Goal: Transaction & Acquisition: Purchase product/service

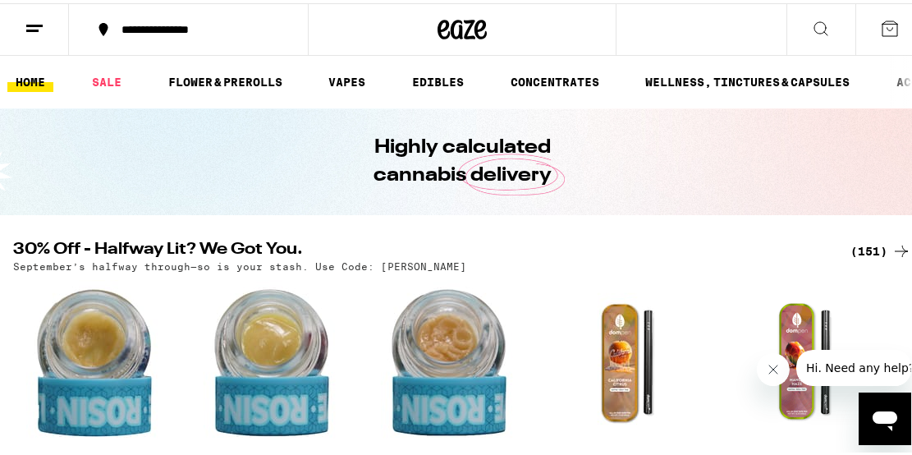
click at [877, 247] on div "(151)" at bounding box center [880, 248] width 61 height 20
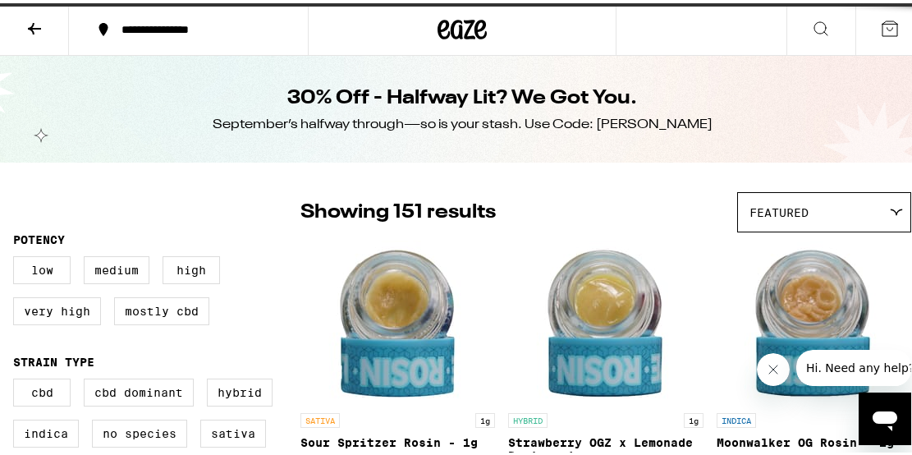
click at [888, 239] on link "INDICA 1g Moonwalker [PERSON_NAME] - 1g 67% THC Bear Labs Deal Created with Ske…" at bounding box center [813, 373] width 194 height 272
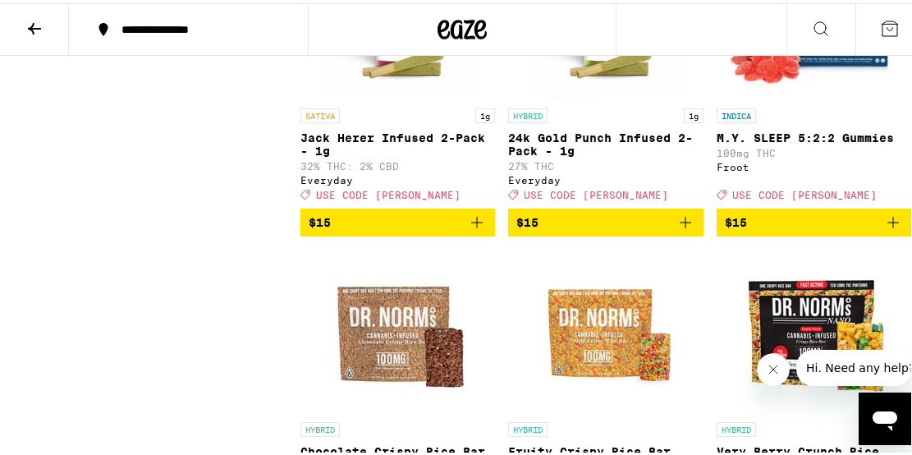
scroll to position [4746, 0]
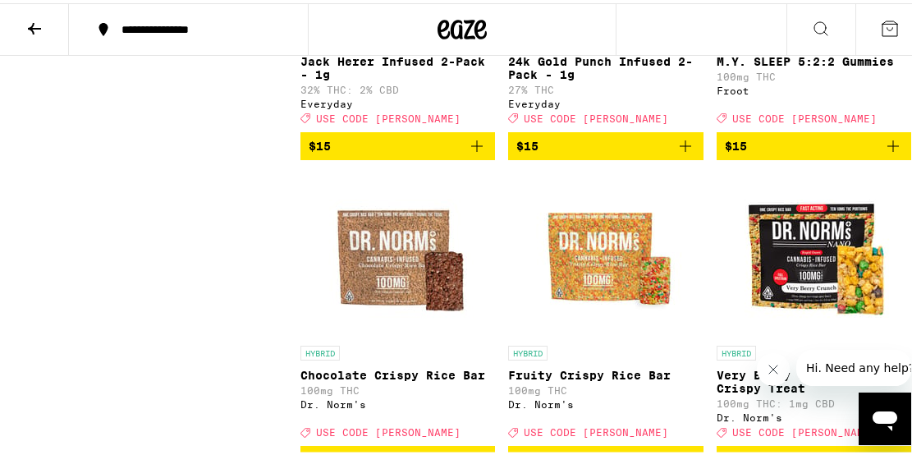
click at [800, 153] on span "$15" at bounding box center [814, 143] width 178 height 20
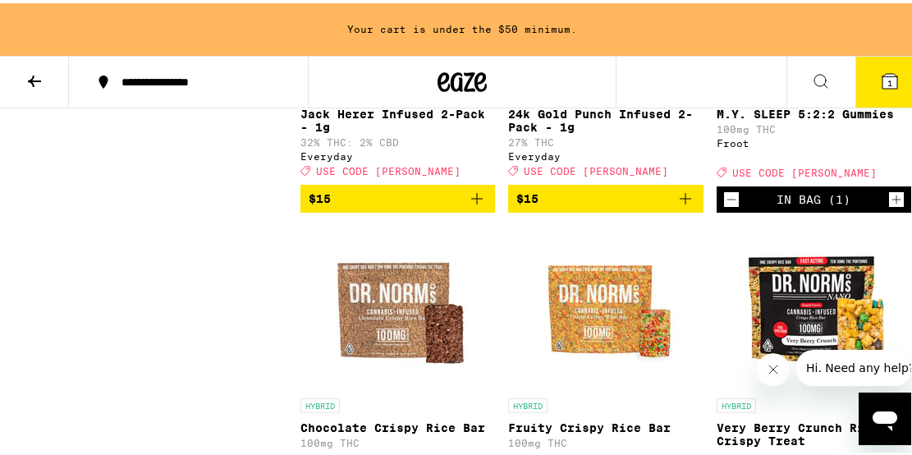
scroll to position [4799, 0]
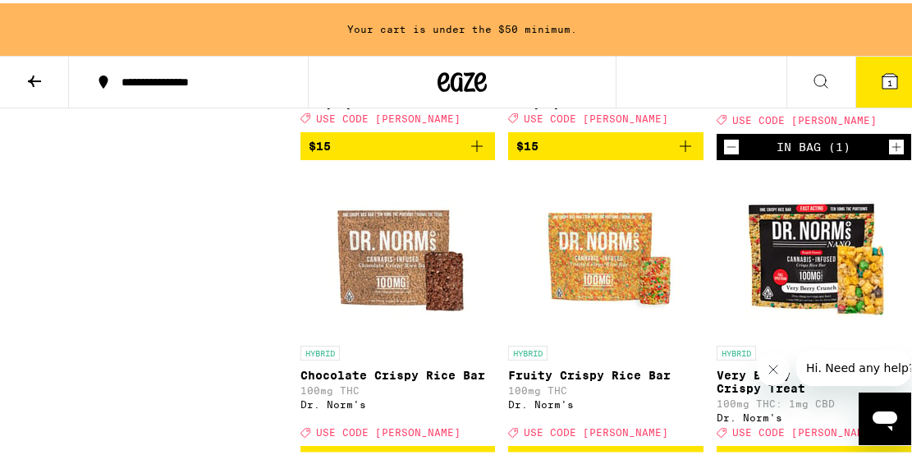
click at [889, 153] on icon "Increment" at bounding box center [896, 144] width 15 height 20
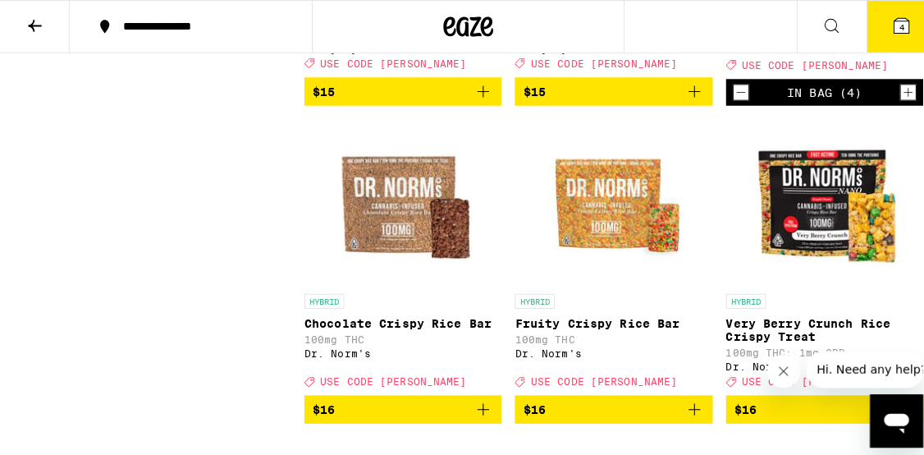
scroll to position [4746, 0]
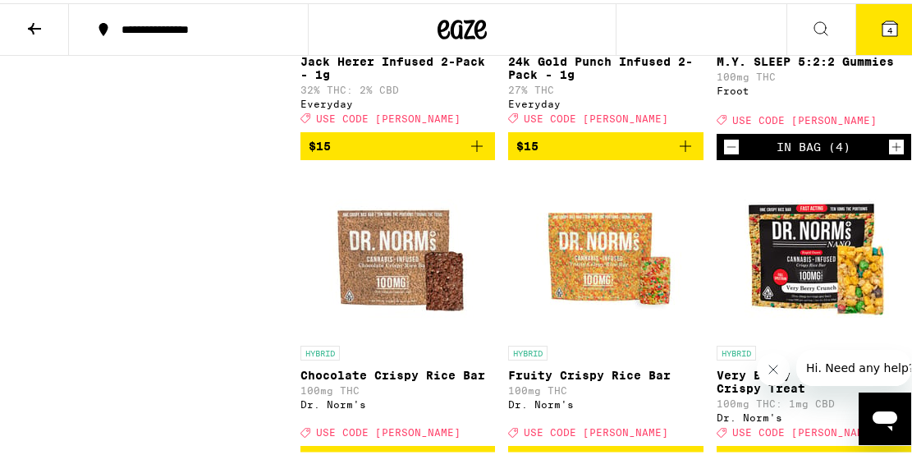
click at [821, 122] on div "Deal Created with Sketch. USE CODE [PERSON_NAME]" at bounding box center [813, 116] width 194 height 11
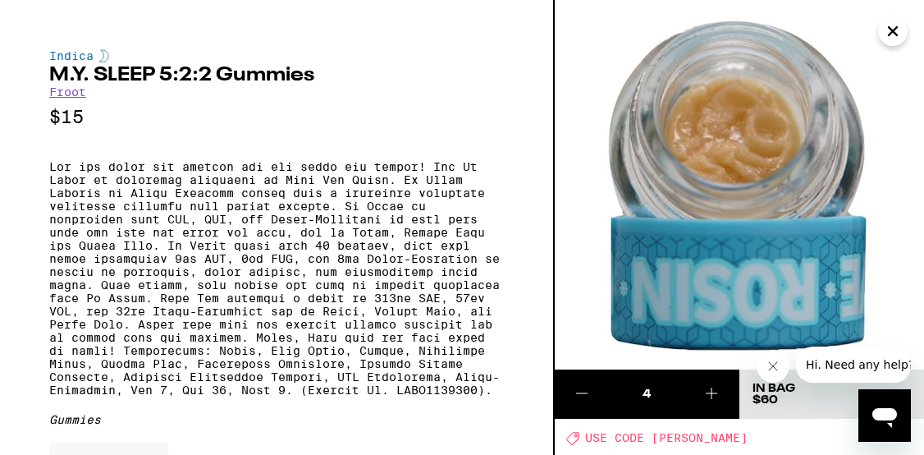
click at [892, 30] on icon "Close" at bounding box center [893, 31] width 8 height 8
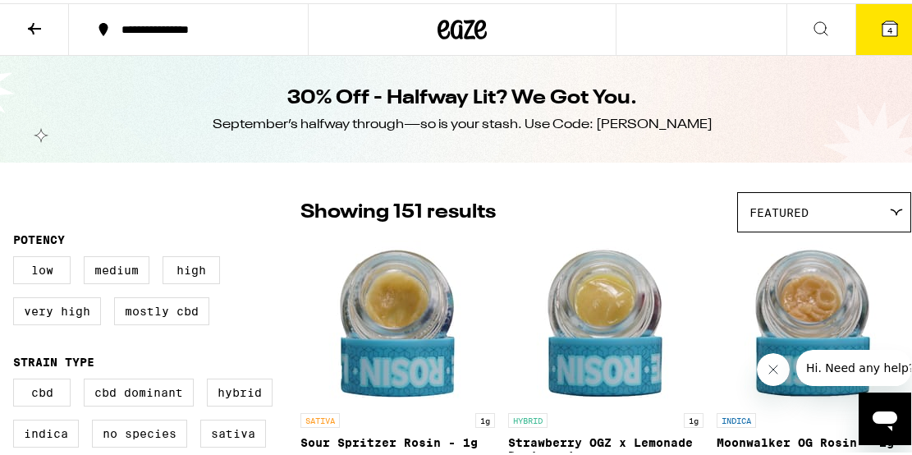
click at [789, 36] on button at bounding box center [820, 27] width 69 height 52
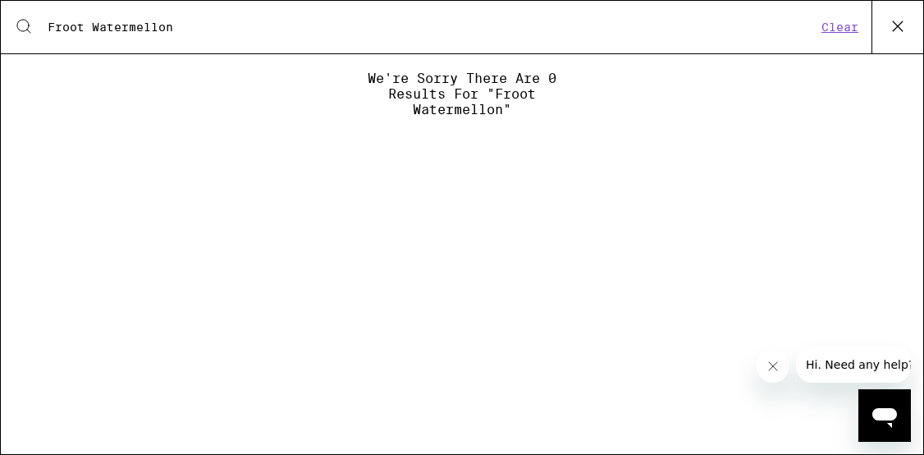
click at [151, 27] on input "Froot Watermellon" at bounding box center [432, 27] width 770 height 15
drag, startPoint x: 85, startPoint y: 27, endPoint x: 42, endPoint y: 29, distance: 42.7
click at [42, 29] on div "Search for Products Froot Watermelon" at bounding box center [425, 27] width 783 height 15
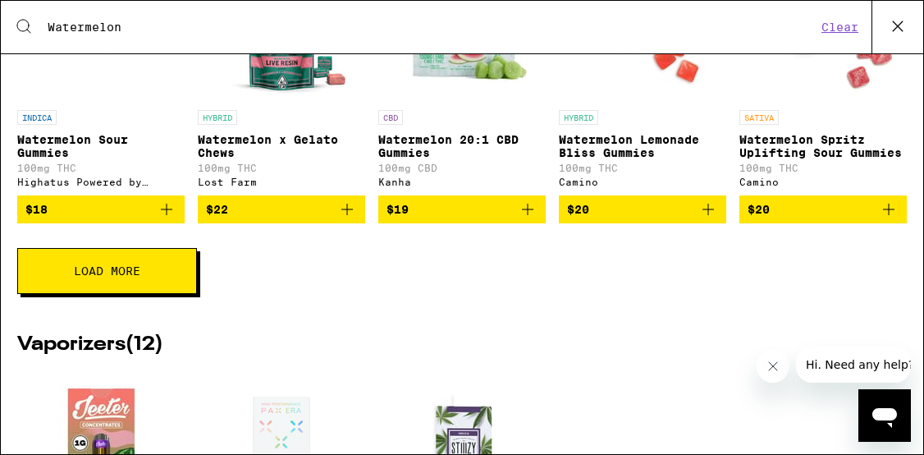
scroll to position [542, 0]
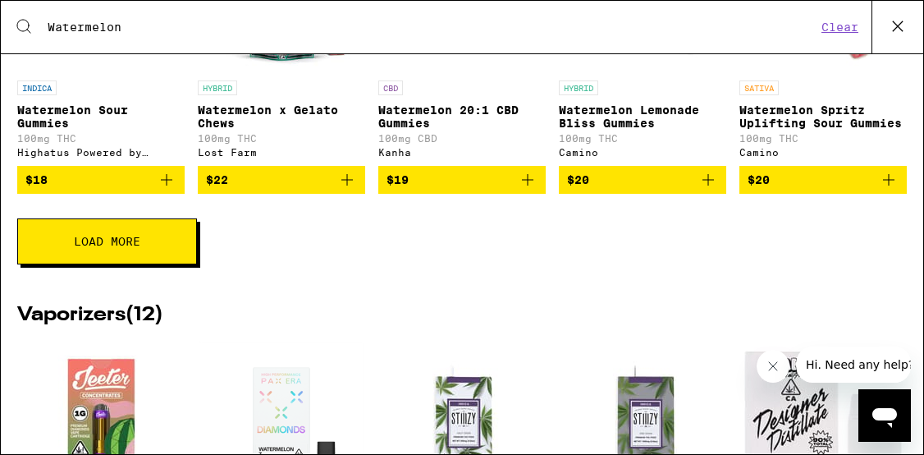
type input "Watermelon"
click at [92, 247] on span "Load More" at bounding box center [107, 241] width 66 height 11
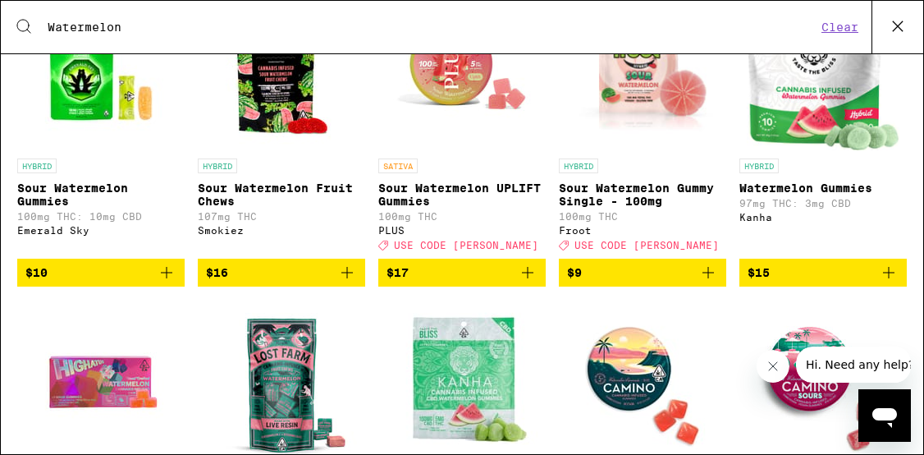
scroll to position [157, 0]
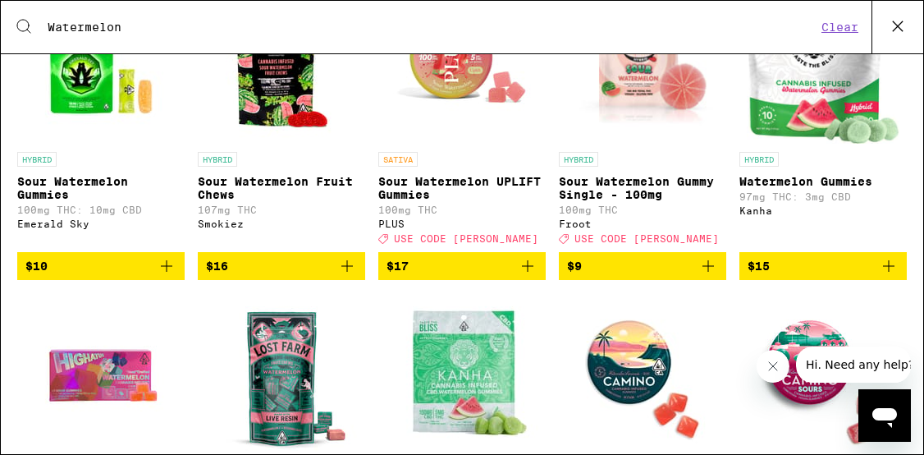
click at [835, 274] on span "$15" at bounding box center [823, 266] width 151 height 20
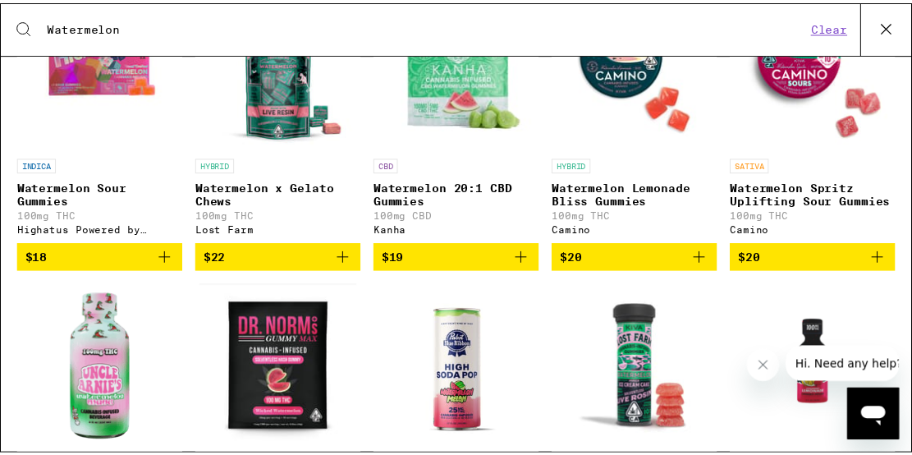
scroll to position [0, 0]
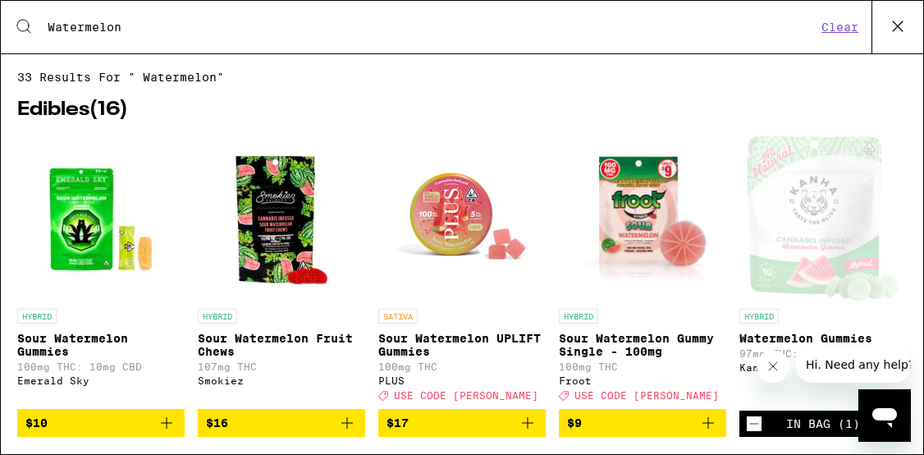
click at [889, 25] on icon at bounding box center [897, 26] width 25 height 25
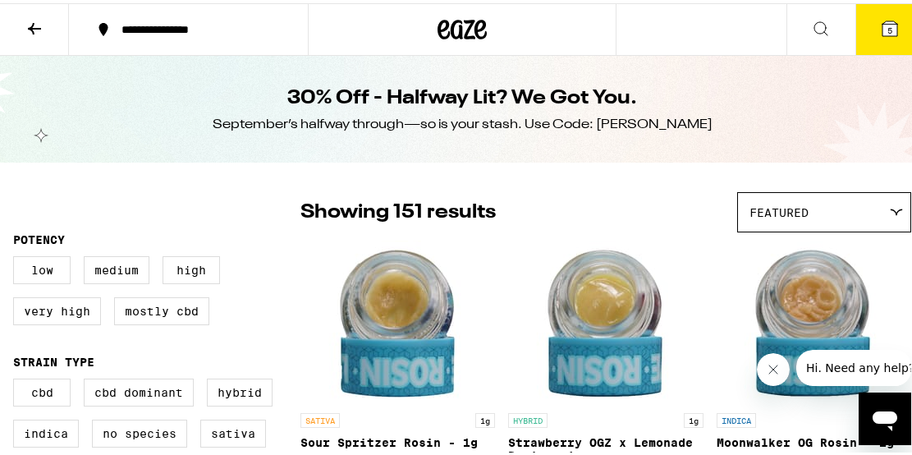
click at [663, 120] on div "September’s halfway through—so is your stash. Use Code: [PERSON_NAME]" at bounding box center [463, 121] width 500 height 18
drag, startPoint x: 663, startPoint y: 120, endPoint x: 633, endPoint y: 120, distance: 29.5
click at [633, 120] on div "September’s halfway through—so is your stash. Use Code: [PERSON_NAME]" at bounding box center [463, 121] width 500 height 18
copy div "[PERSON_NAME] FILTER"
click at [885, 21] on icon at bounding box center [890, 26] width 20 height 20
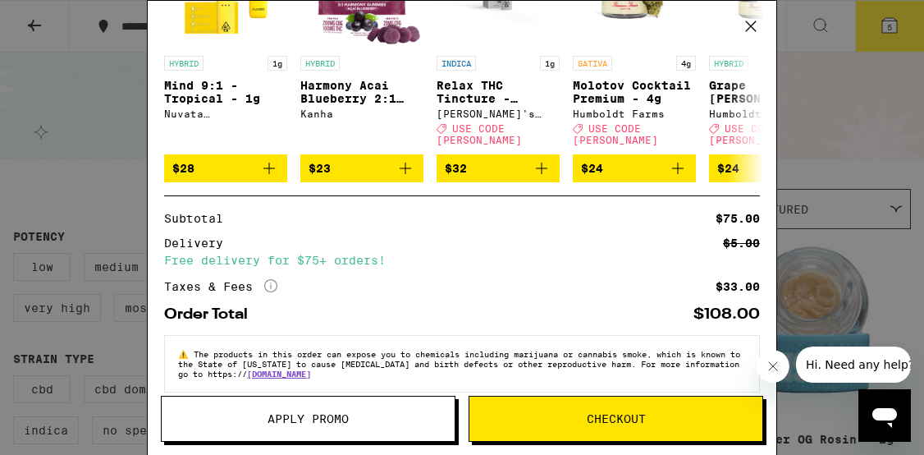
scroll to position [289, 0]
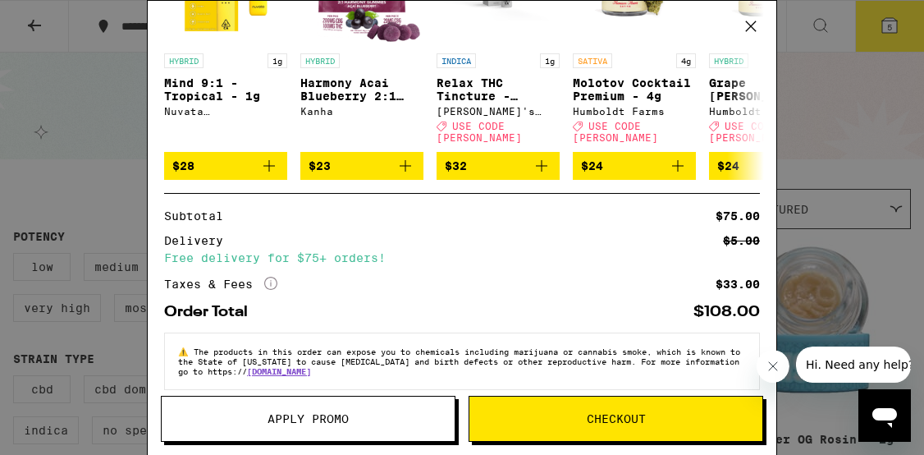
click at [247, 414] on span "Apply Promo" at bounding box center [308, 418] width 293 height 11
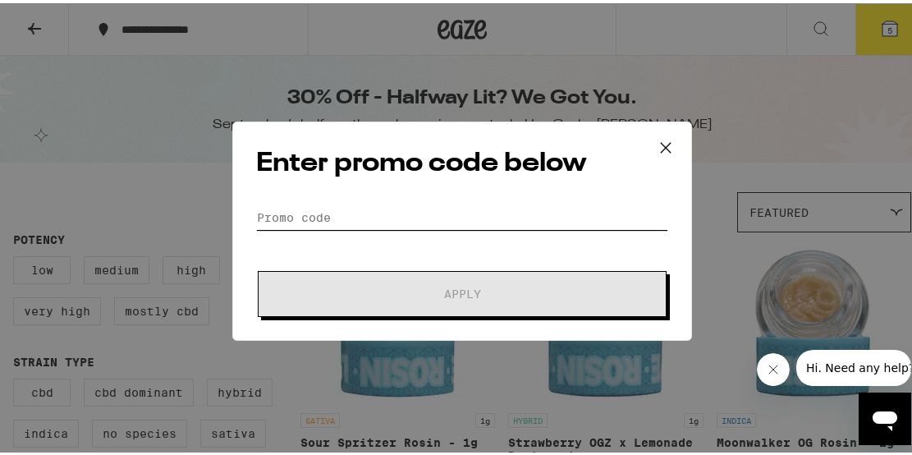
click at [257, 212] on input "Promo Code" at bounding box center [462, 214] width 412 height 25
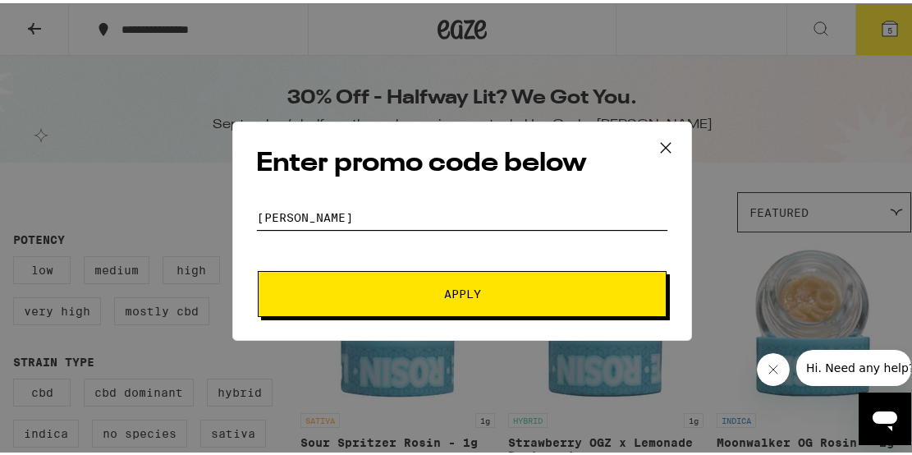
type input "[PERSON_NAME]"
click at [428, 294] on span "Apply" at bounding box center [461, 290] width 295 height 11
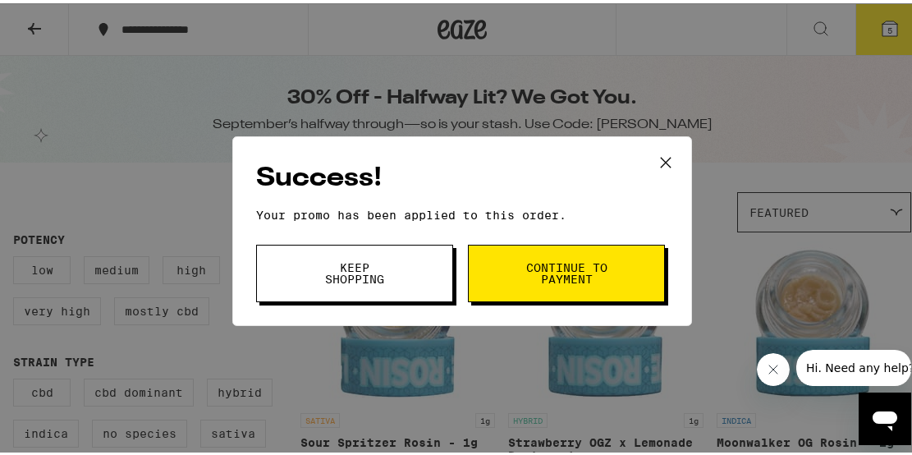
click at [662, 158] on icon at bounding box center [665, 159] width 25 height 25
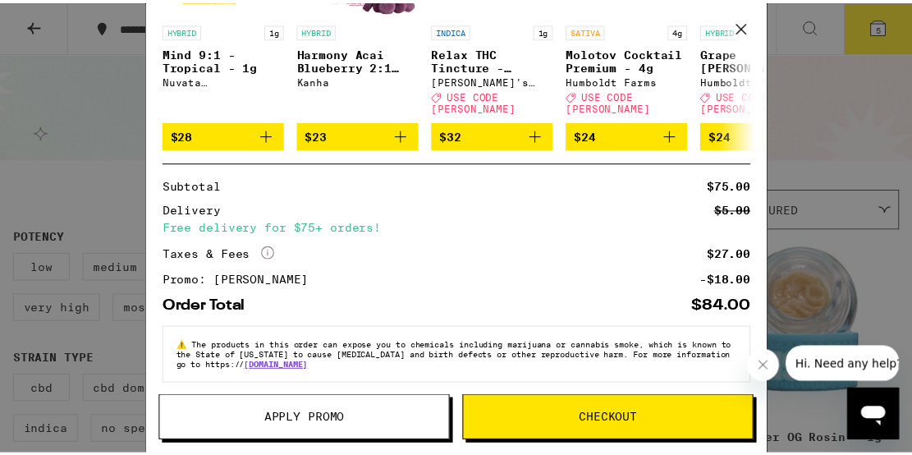
scroll to position [324, 0]
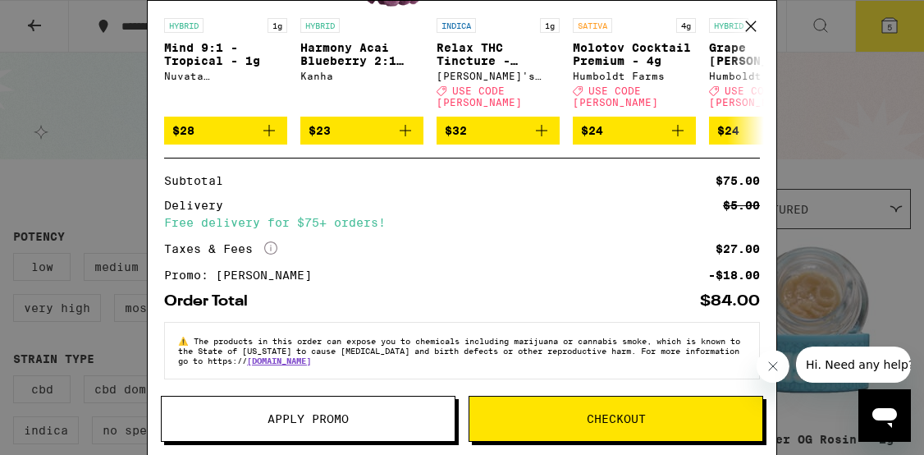
click at [621, 418] on span "Checkout" at bounding box center [616, 418] width 59 height 11
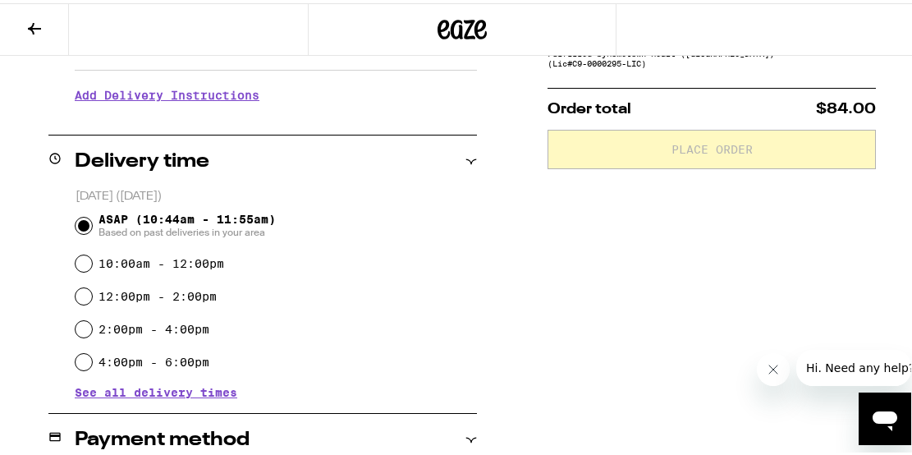
scroll to position [327, 0]
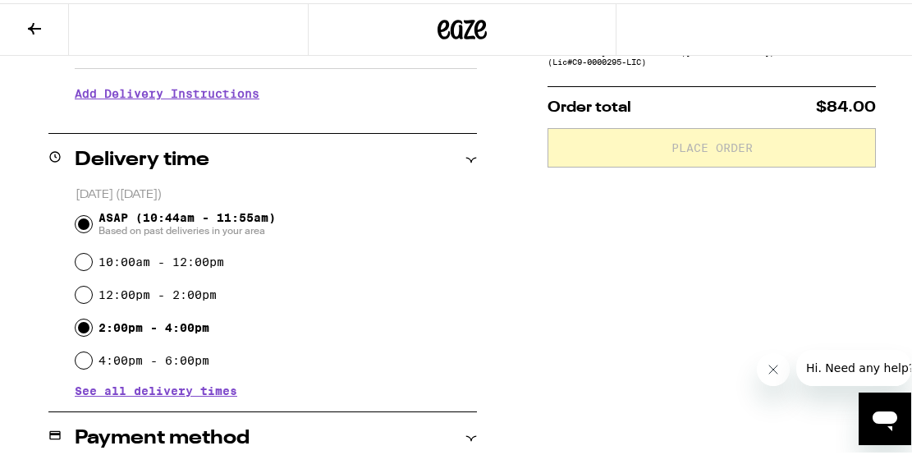
click at [81, 322] on input "2:00pm - 4:00pm" at bounding box center [83, 324] width 16 height 16
radio input "true"
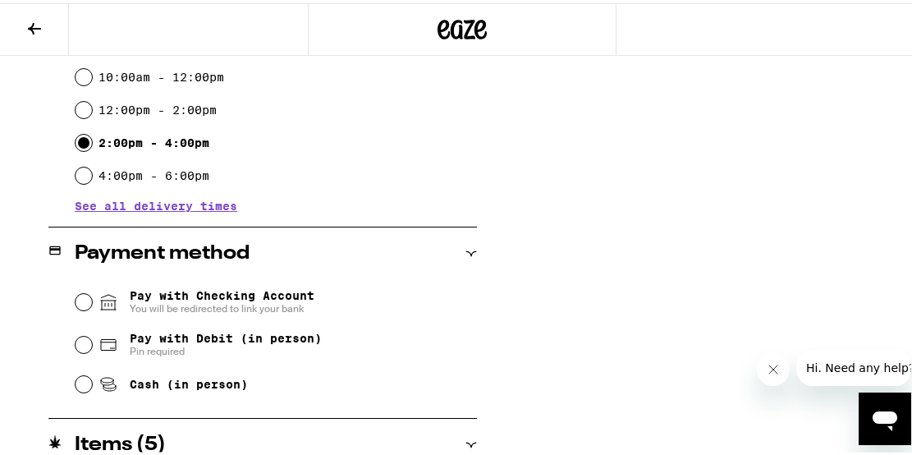
scroll to position [521, 0]
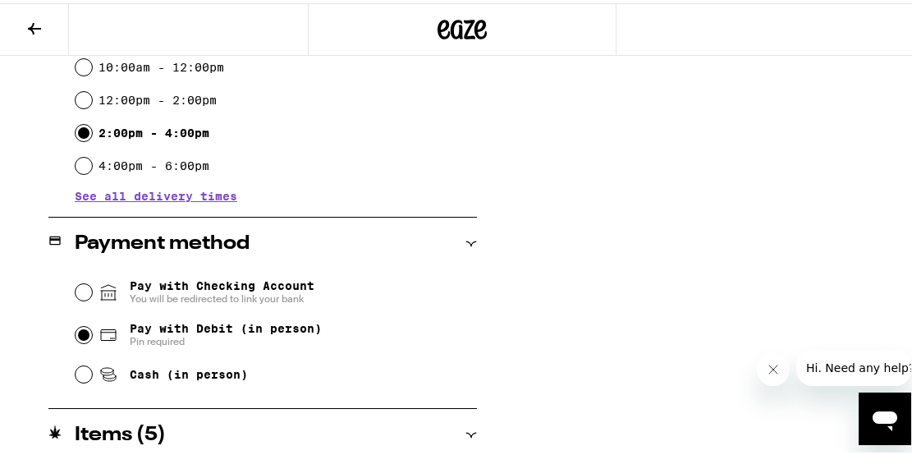
click at [82, 330] on input "Pay with Debit (in person) Pin required" at bounding box center [83, 331] width 16 height 16
radio input "true"
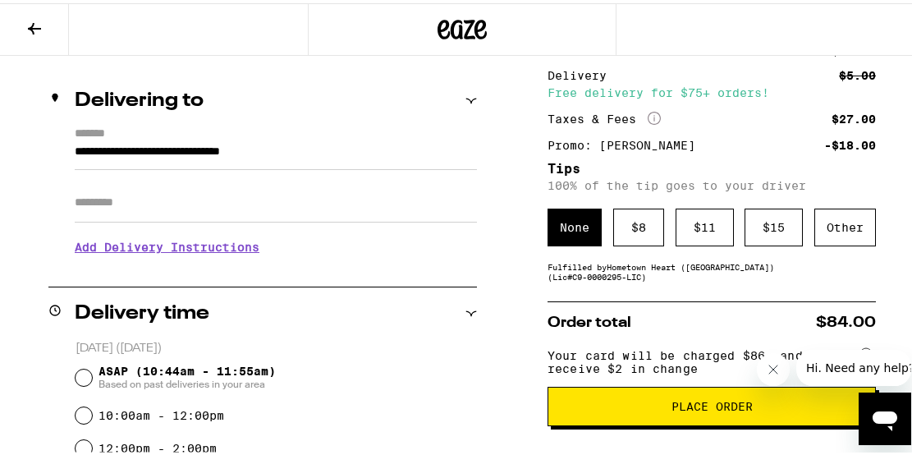
scroll to position [164, 0]
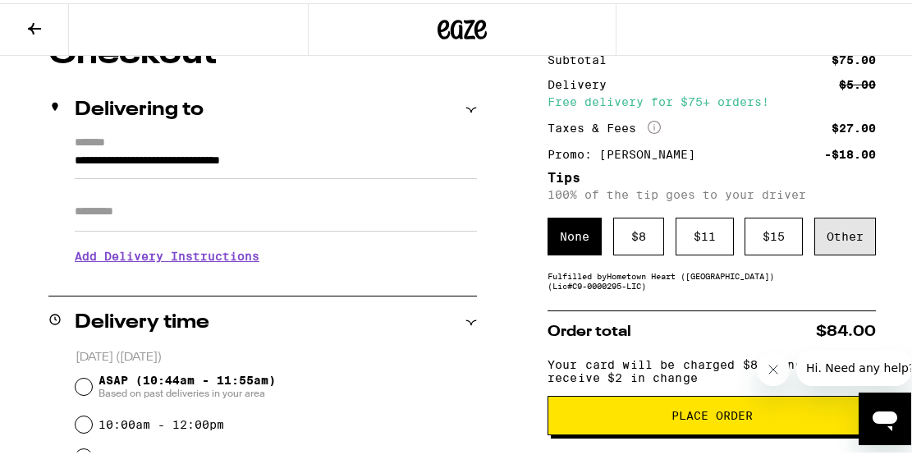
click at [821, 236] on div "Other" at bounding box center [845, 233] width 62 height 38
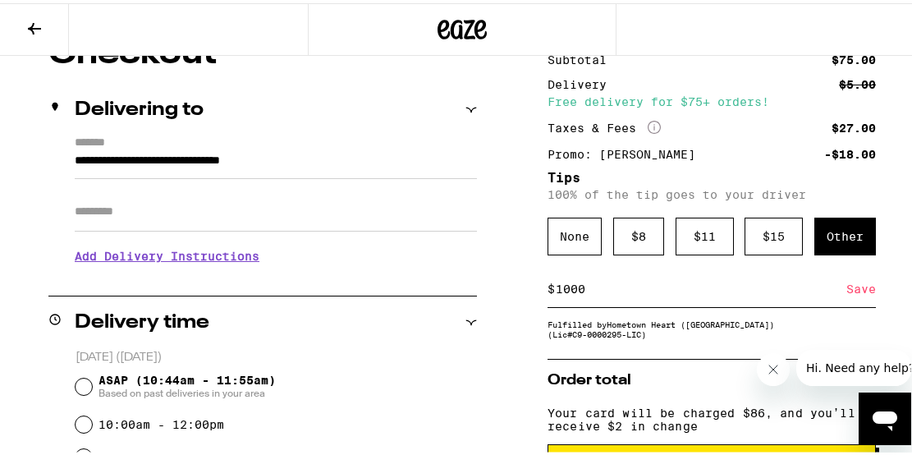
click at [560, 288] on input "1000" at bounding box center [700, 285] width 291 height 15
drag, startPoint x: 574, startPoint y: 286, endPoint x: 563, endPoint y: 286, distance: 11.5
click at [563, 286] on input "1000" at bounding box center [700, 285] width 291 height 15
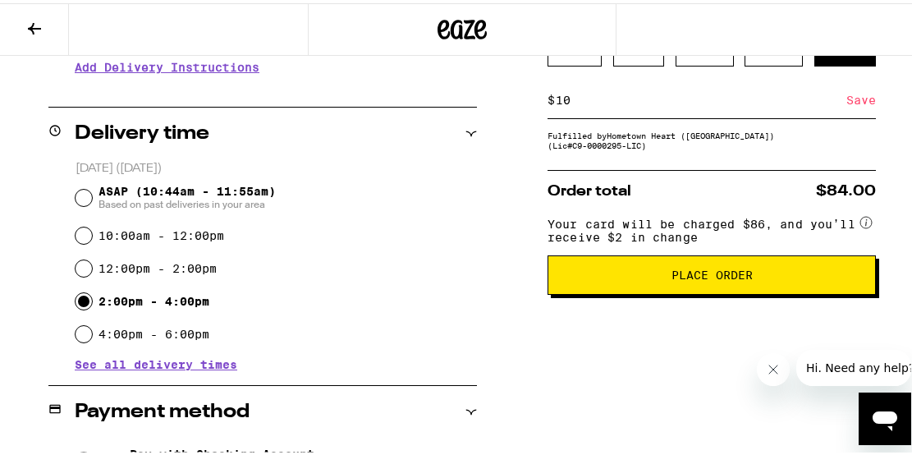
scroll to position [358, 0]
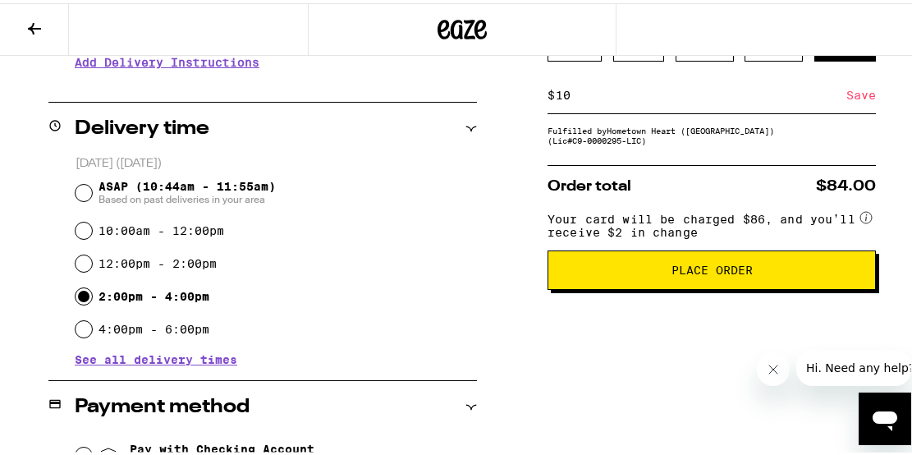
type input "10"
click at [672, 272] on span "Place Order" at bounding box center [711, 266] width 81 height 11
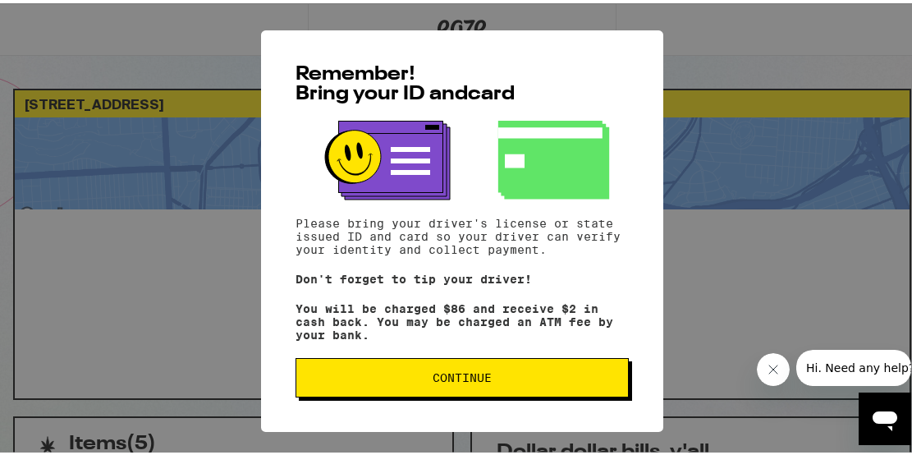
click at [451, 374] on span "Continue" at bounding box center [461, 373] width 59 height 11
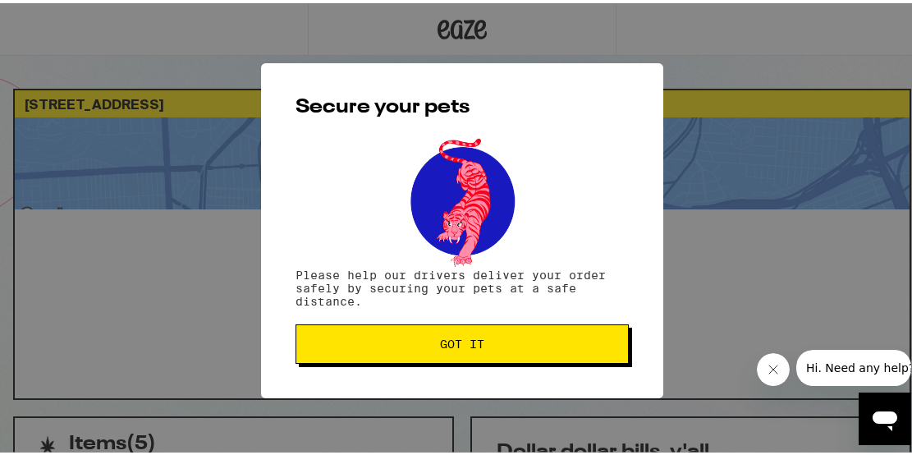
click at [440, 336] on span "Got it" at bounding box center [462, 340] width 44 height 11
